Goal: Task Accomplishment & Management: Use online tool/utility

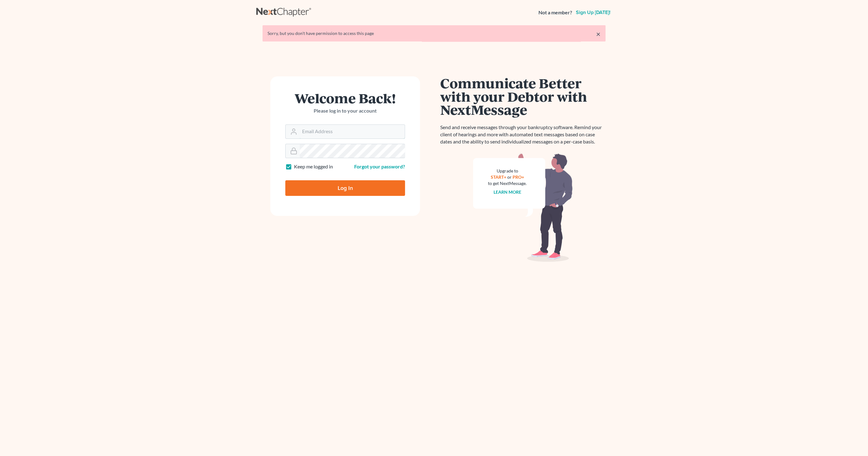
type input "[EMAIL_ADDRESS][DOMAIN_NAME]"
click at [357, 186] on input "Log In" at bounding box center [345, 188] width 120 height 16
type input "Thinking..."
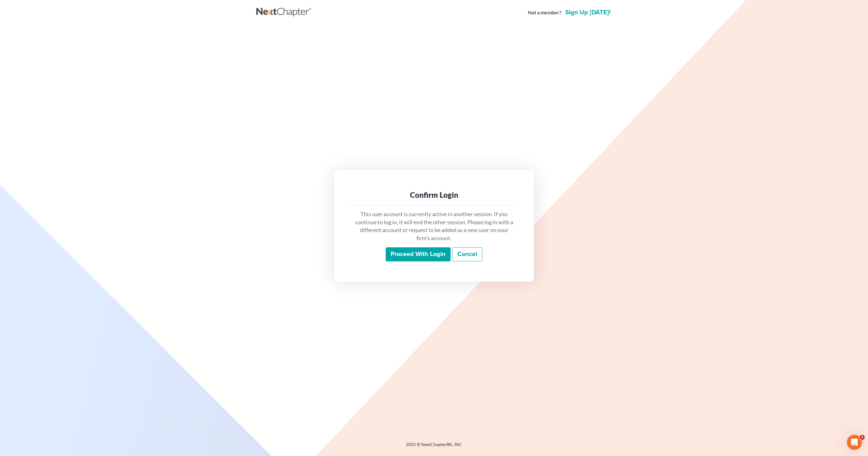
click at [410, 249] on input "Proceed with login" at bounding box center [418, 254] width 65 height 14
